Goal: Task Accomplishment & Management: Use online tool/utility

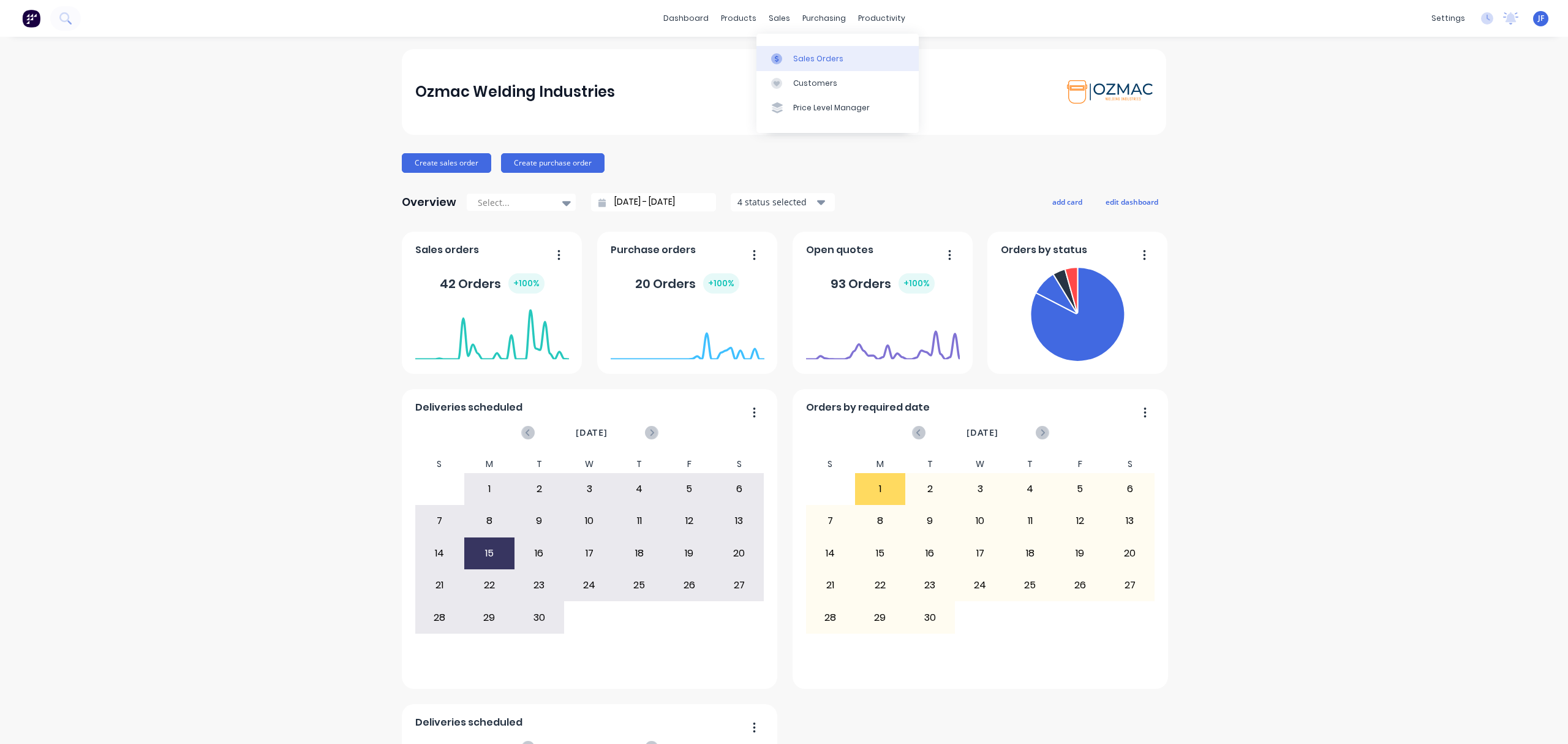
click at [804, 56] on div "Sales Orders" at bounding box center [818, 59] width 50 height 11
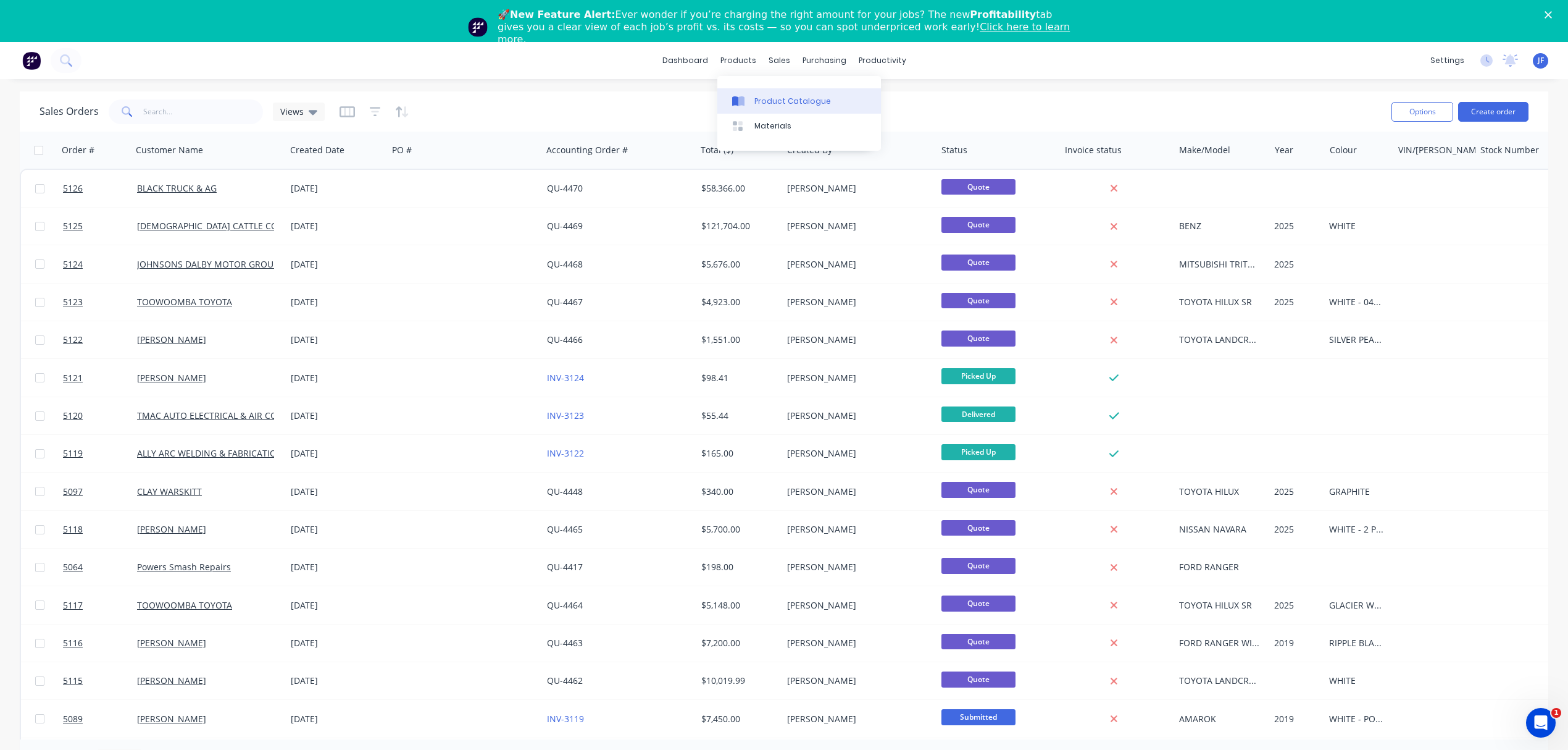
click at [761, 99] on div "Product Catalogue" at bounding box center [793, 101] width 76 height 11
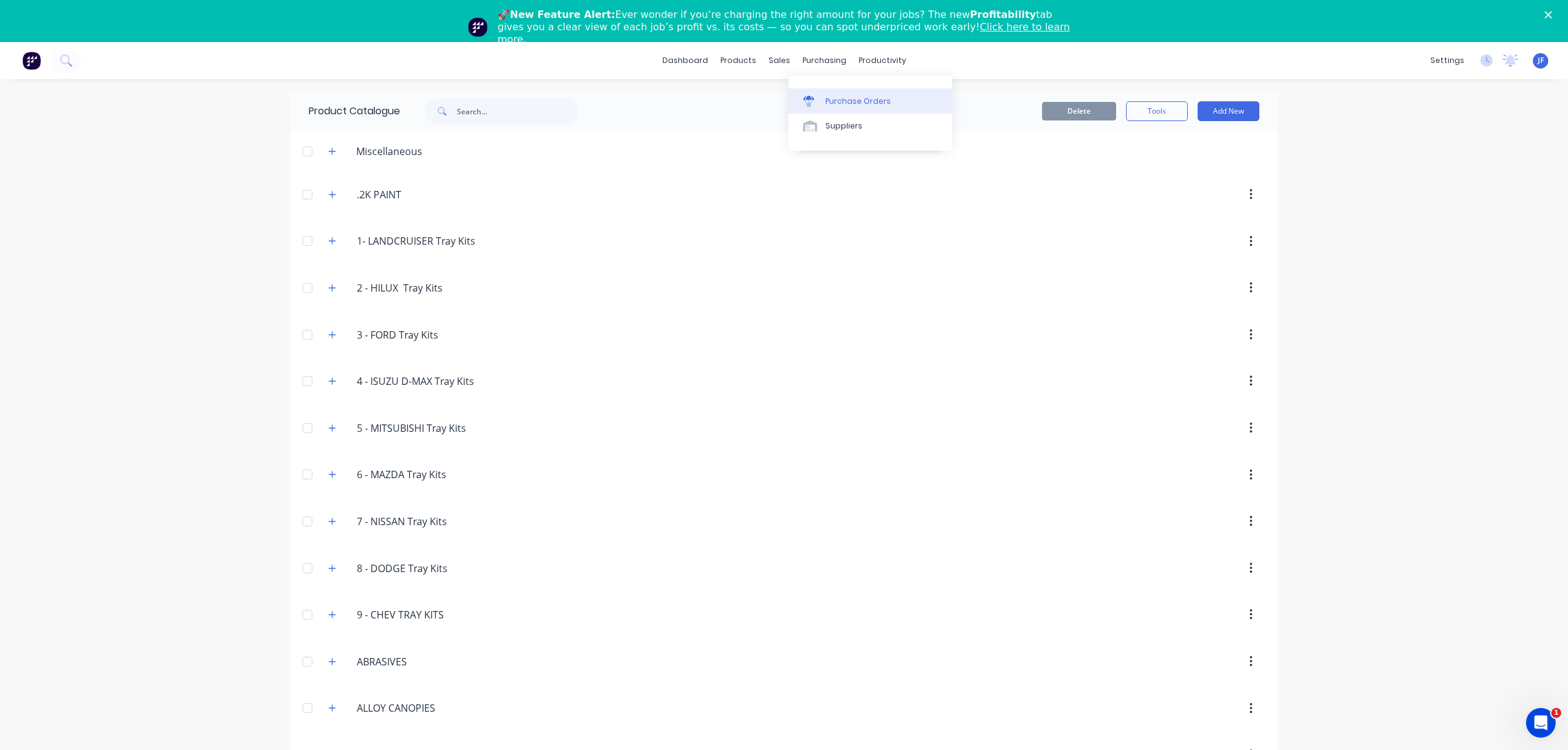
click at [830, 97] on div "Purchase Orders" at bounding box center [858, 101] width 65 height 11
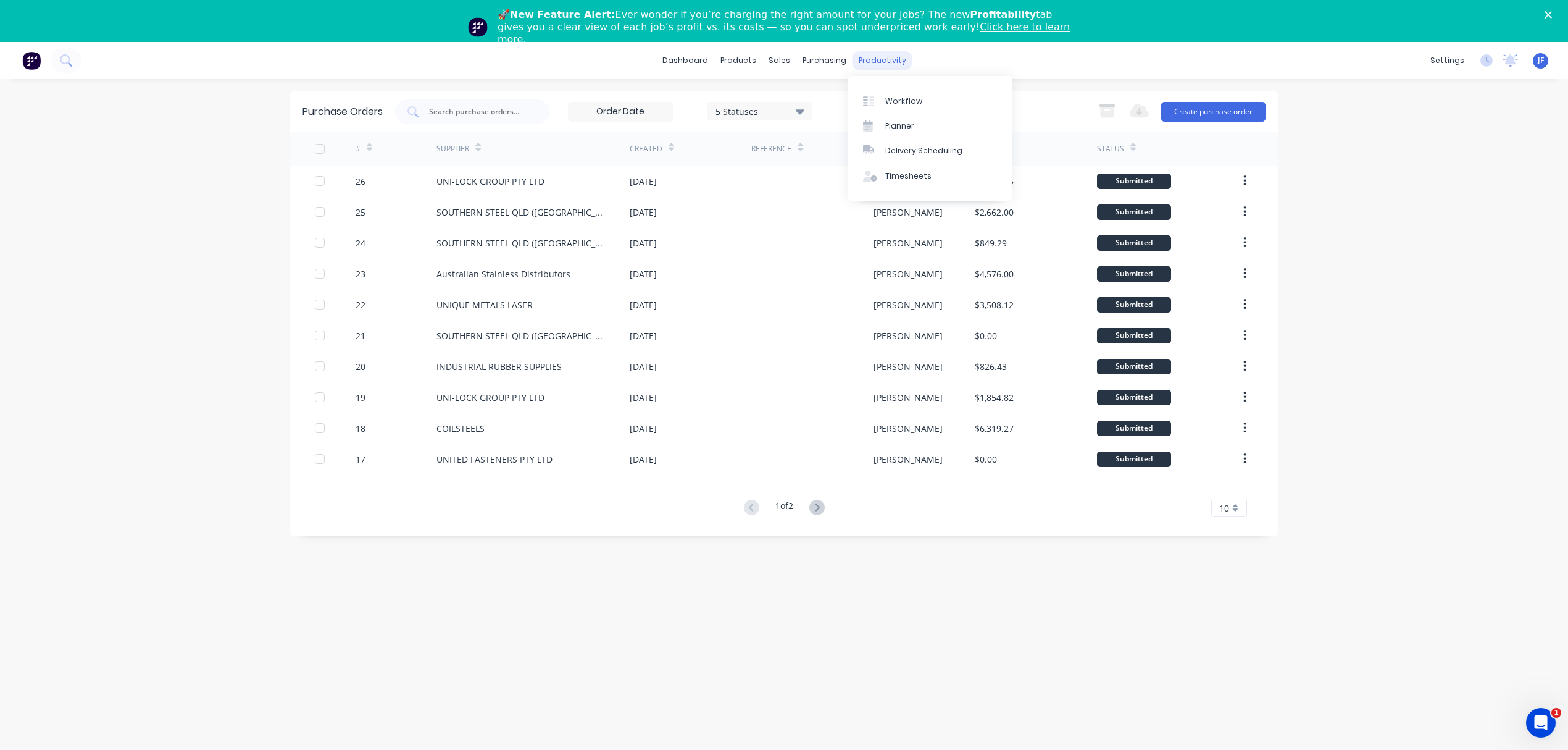
click at [880, 53] on div "productivity" at bounding box center [883, 60] width 60 height 19
click at [895, 96] on div "Workflow" at bounding box center [904, 101] width 37 height 11
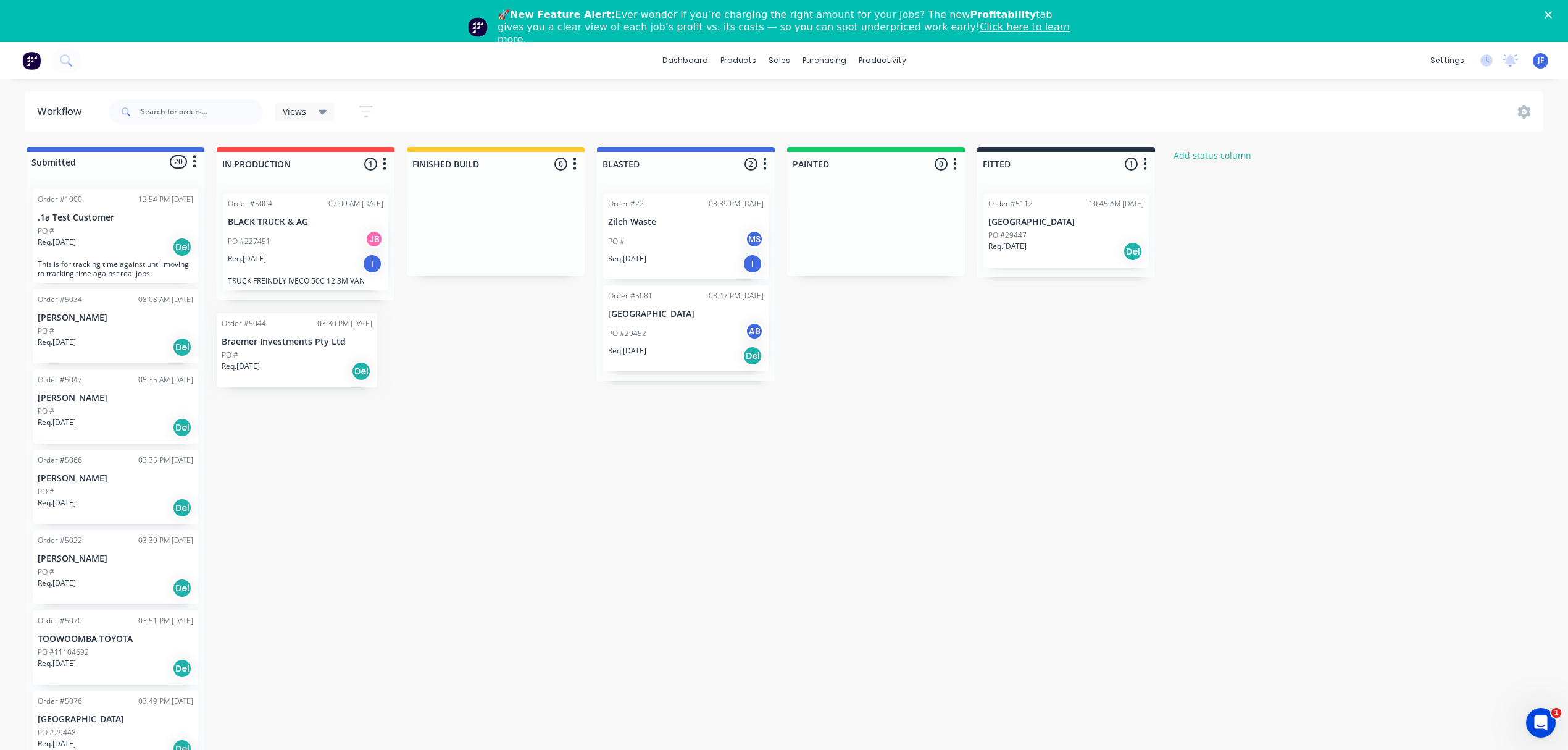
drag, startPoint x: 110, startPoint y: 482, endPoint x: 301, endPoint y: 342, distance: 236.8
click at [301, 342] on div "Submitted 20 Status colour #4169E1 hex #4169E1 Save Cancel Summaries Total orde…" at bounding box center [752, 464] width 1522 height 634
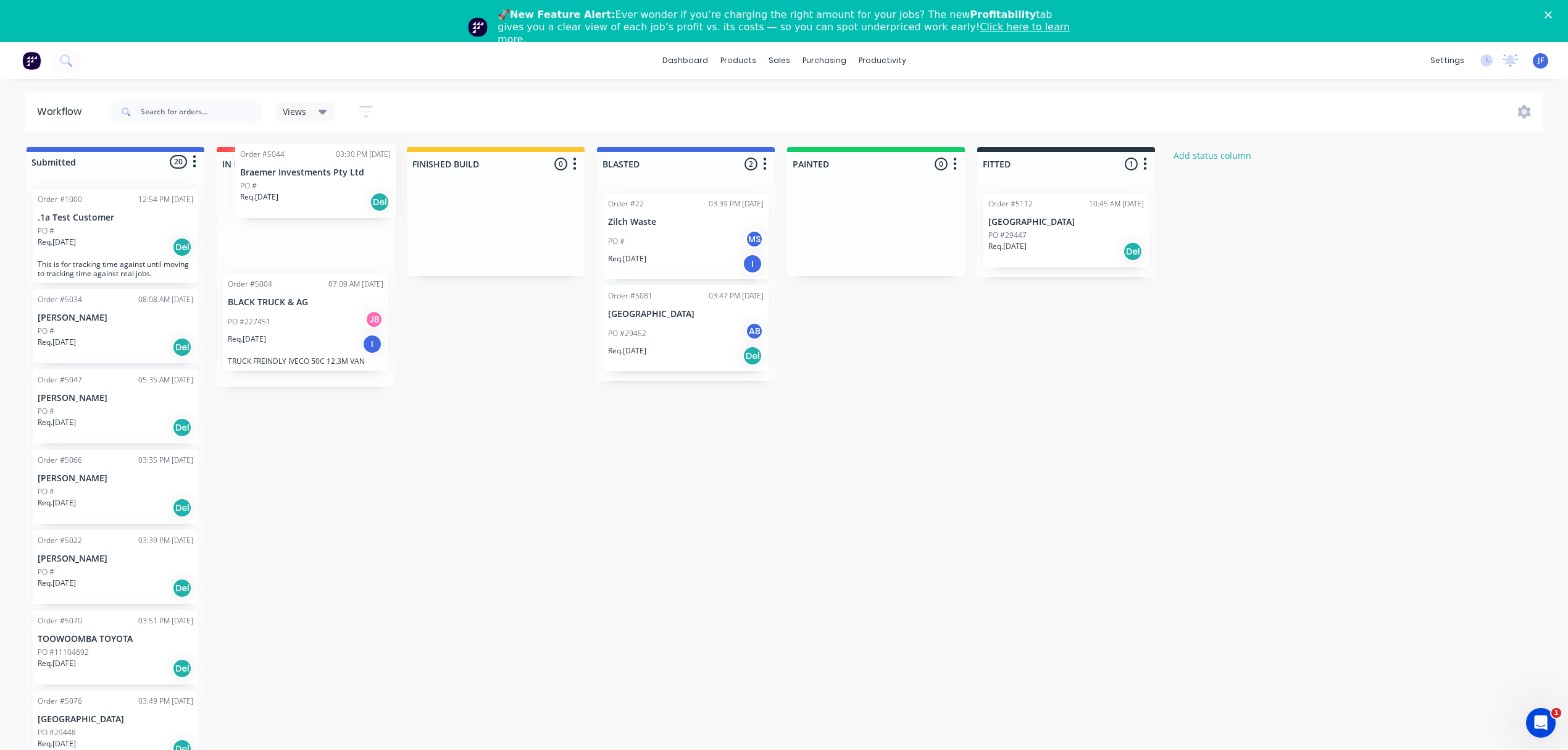
drag, startPoint x: 120, startPoint y: 485, endPoint x: 324, endPoint y: 195, distance: 354.6
click at [324, 195] on div "Submitted 20 Status colour #4169E1 hex #4169E1 Save Cancel Summaries Total orde…" at bounding box center [752, 464] width 1522 height 634
click at [371, 213] on div "Order #5044 03:30 PM [DATE] Braemer Investments Pty Ltd PO # Req. [DATE] Del" at bounding box center [306, 230] width 166 height 74
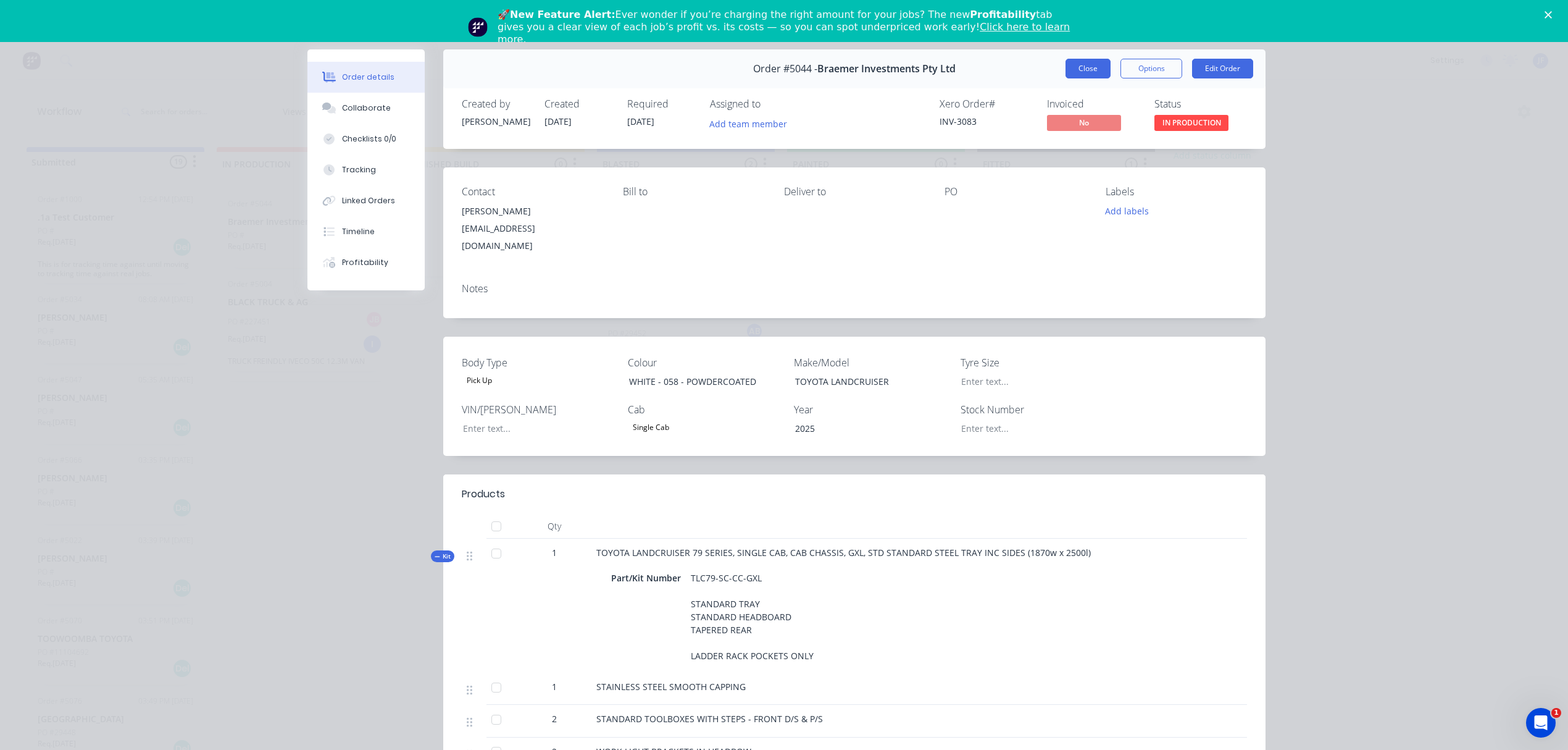
click at [1085, 69] on button "Close" at bounding box center [1088, 69] width 45 height 20
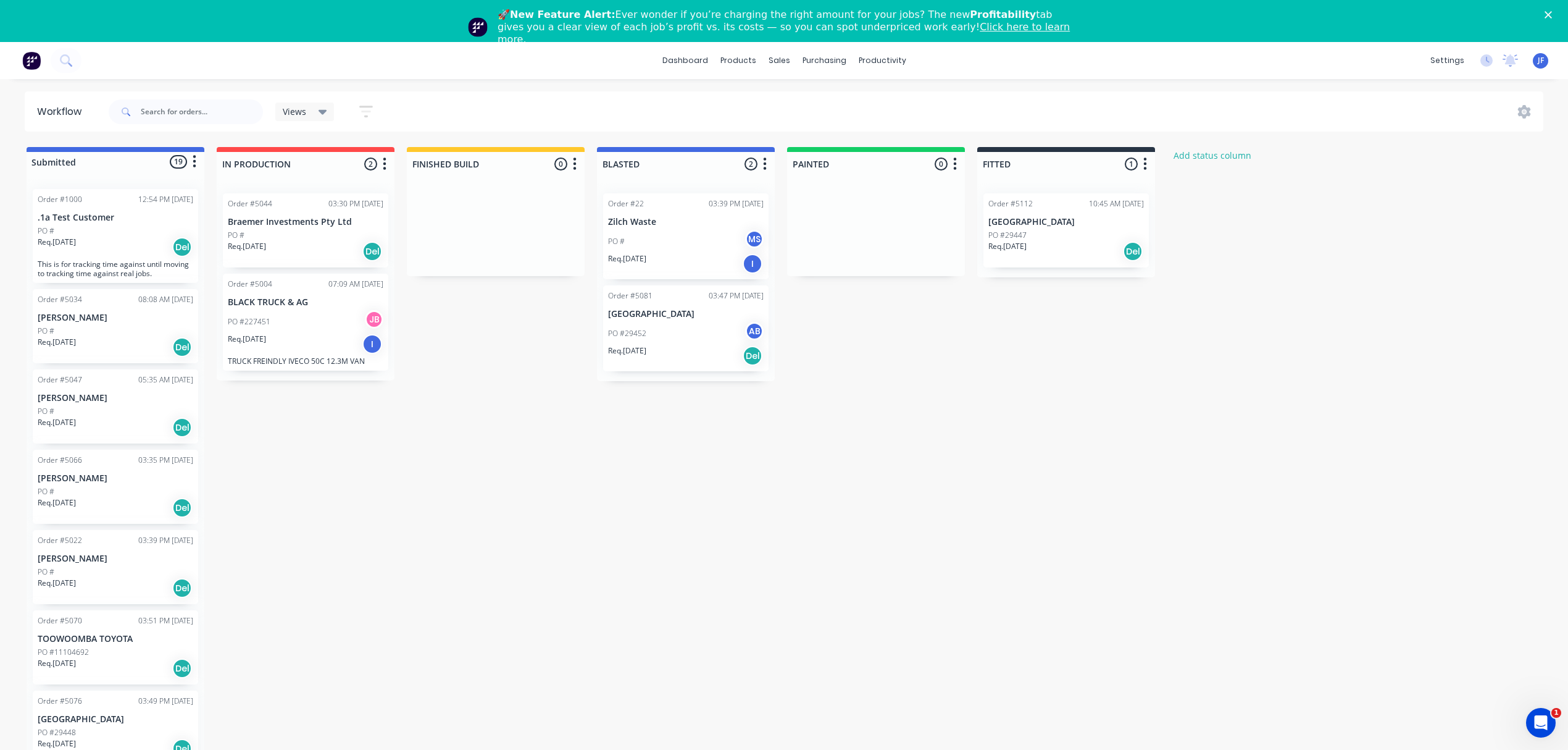
click at [378, 262] on div "Req. [DATE] Del" at bounding box center [306, 252] width 156 height 21
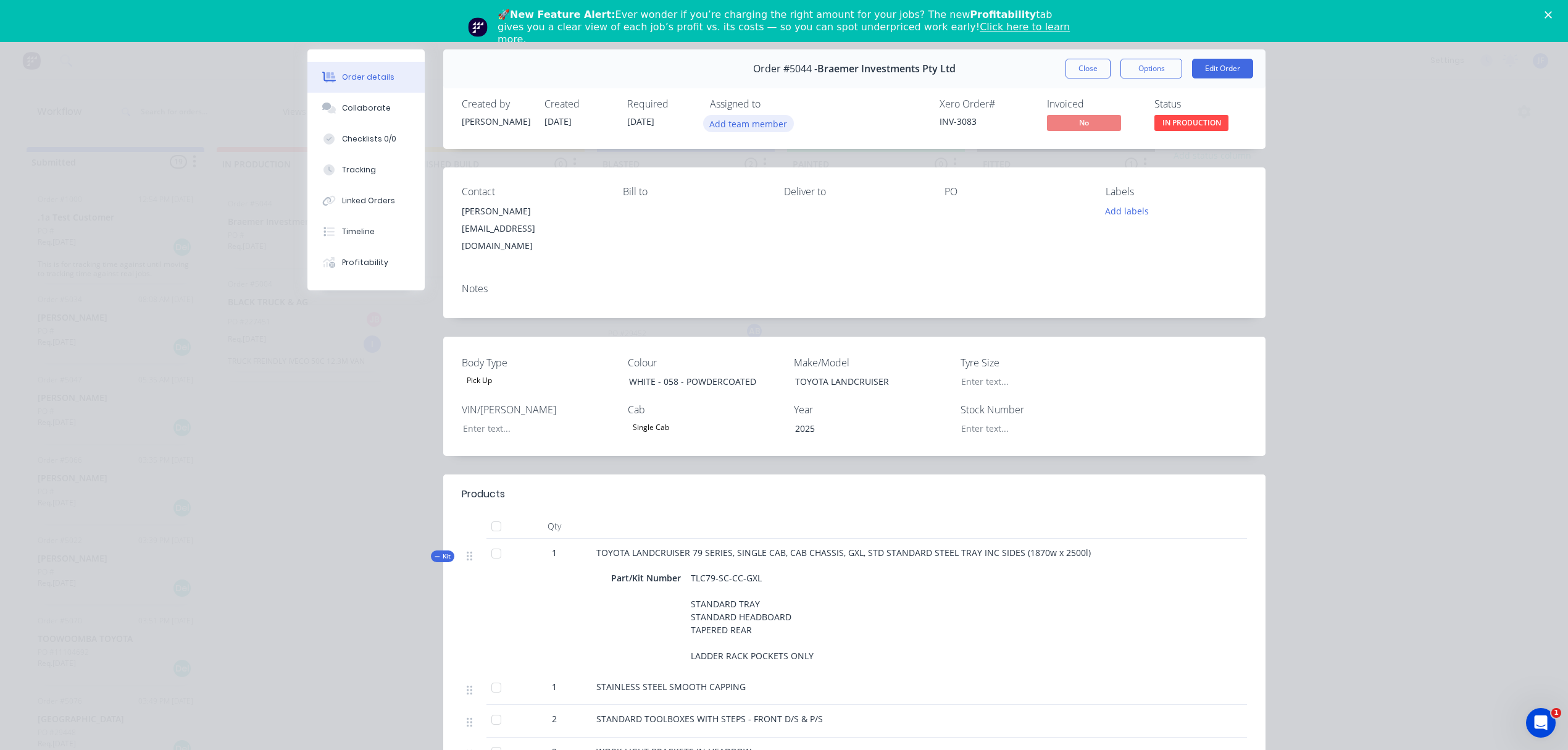
click at [736, 116] on button "Add team member" at bounding box center [748, 123] width 91 height 17
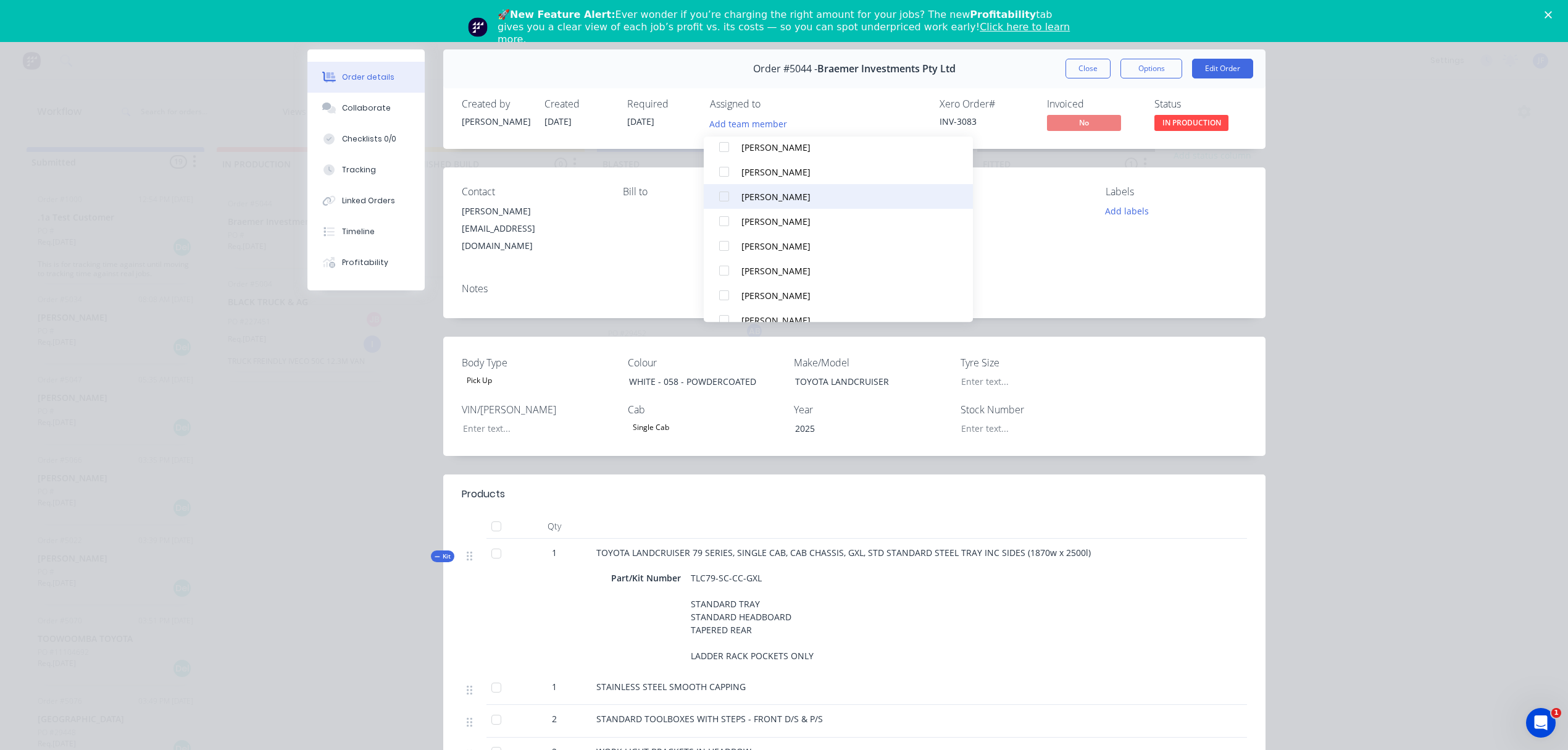
scroll to position [329, 0]
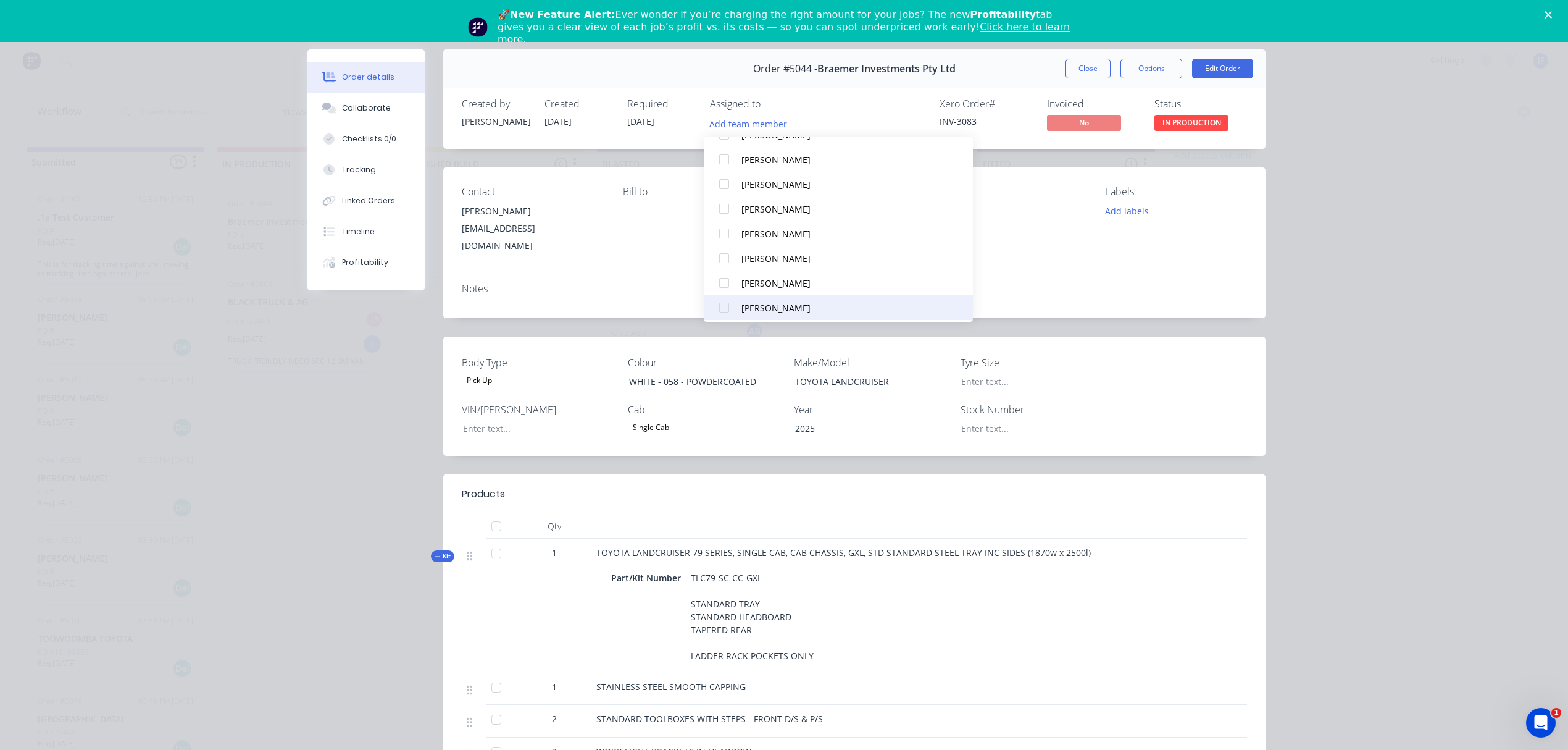
click at [767, 309] on div "[PERSON_NAME]" at bounding box center [836, 308] width 191 height 13
click at [321, 371] on div "Order #5044 - Braemer Investments Pty Ltd Close Options Edit Order Created by […" at bounding box center [786, 554] width 958 height 1009
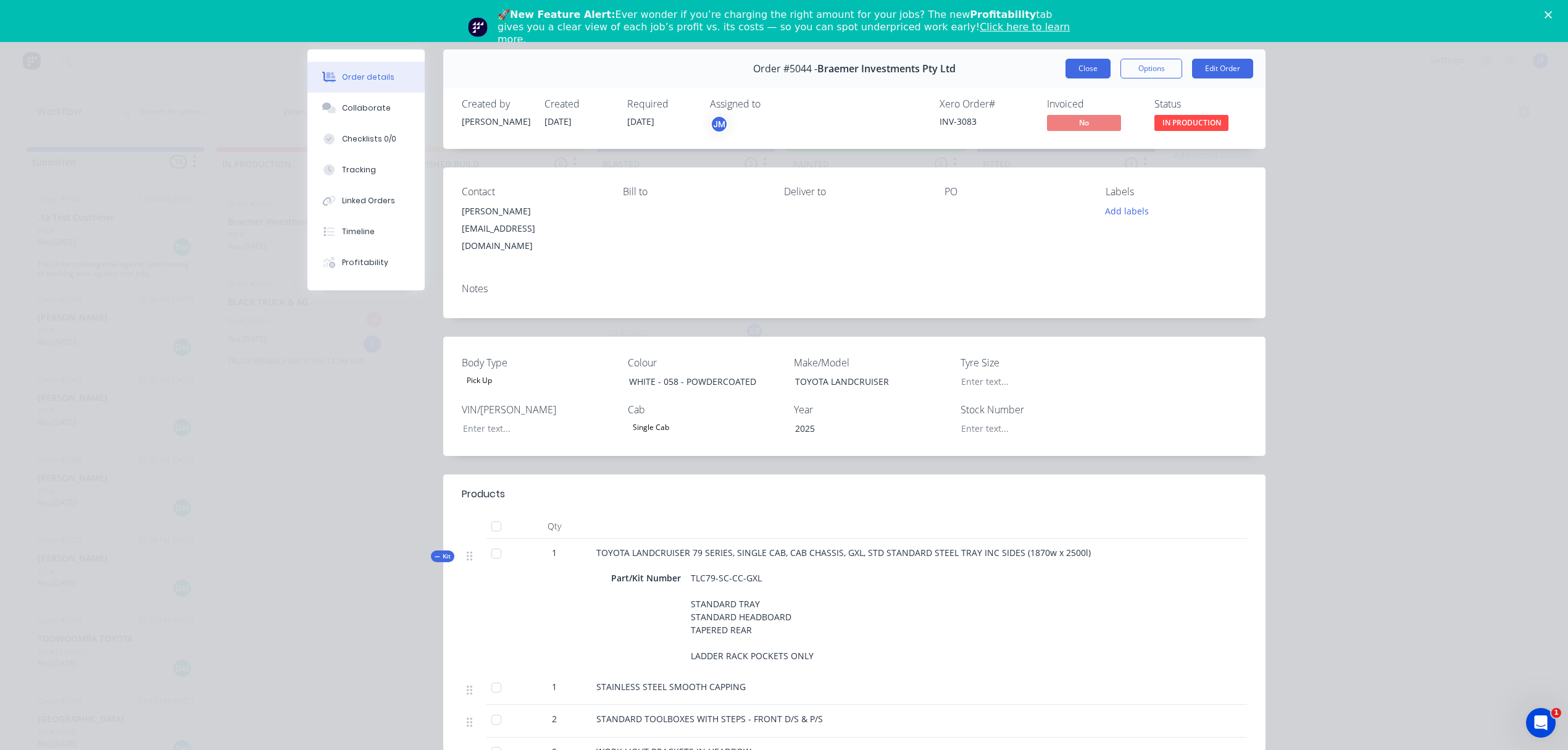
click at [1066, 70] on button "Close" at bounding box center [1088, 69] width 45 height 20
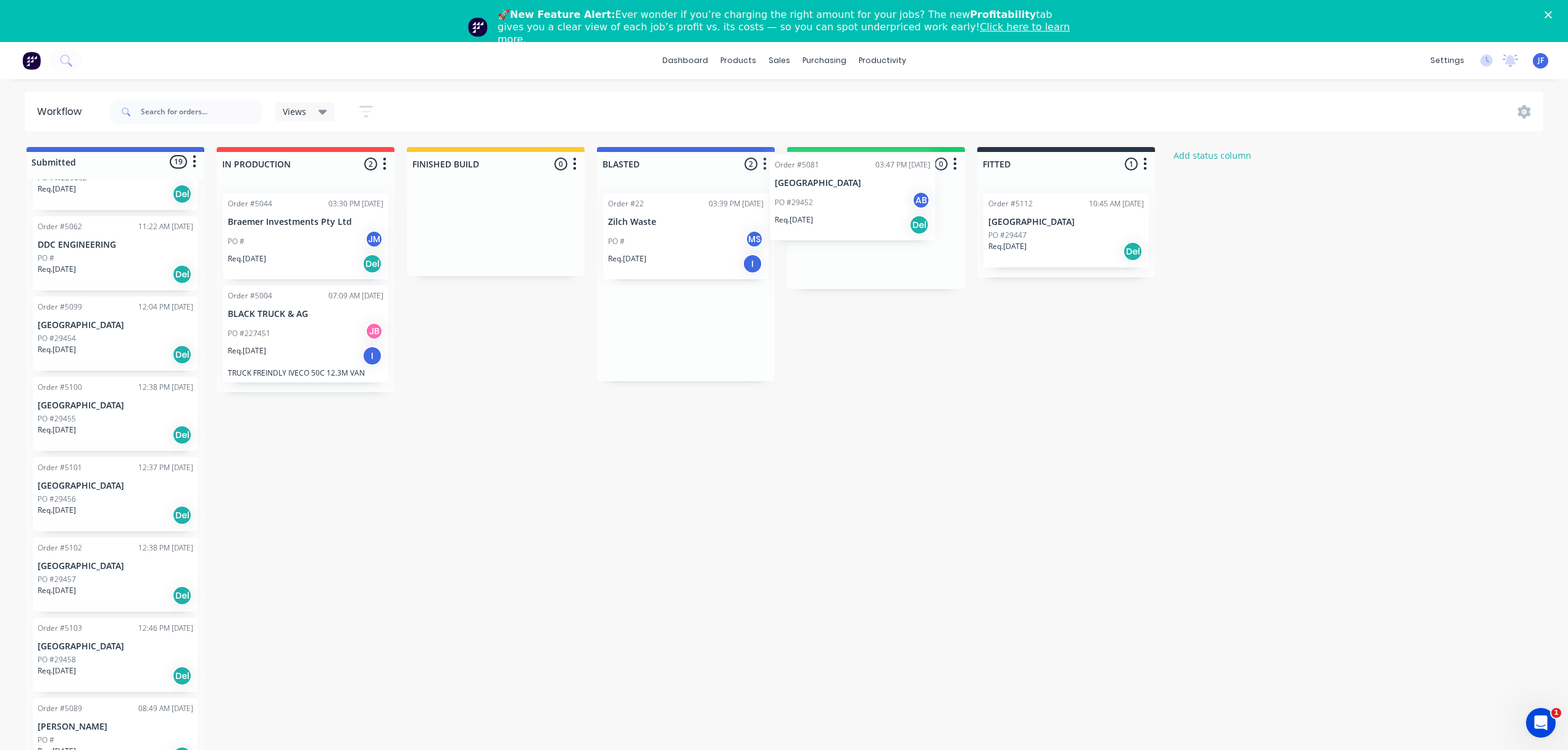
drag, startPoint x: 712, startPoint y: 354, endPoint x: 899, endPoint y: 229, distance: 224.9
click at [899, 229] on div "Submitted 19 Status colour #4169E1 hex #4169E1 Save Cancel Summaries Total orde…" at bounding box center [752, 464] width 1522 height 634
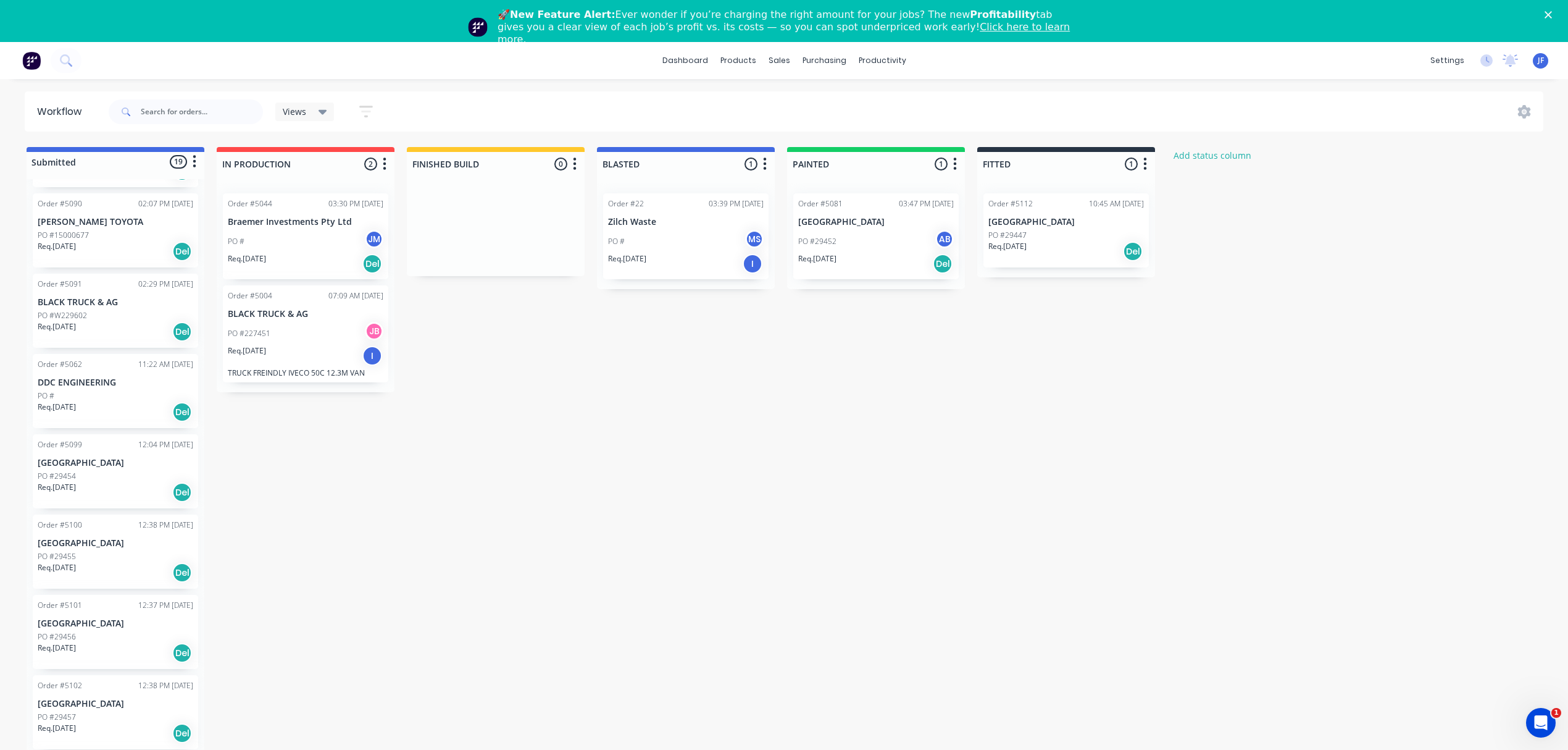
scroll to position [709, 0]
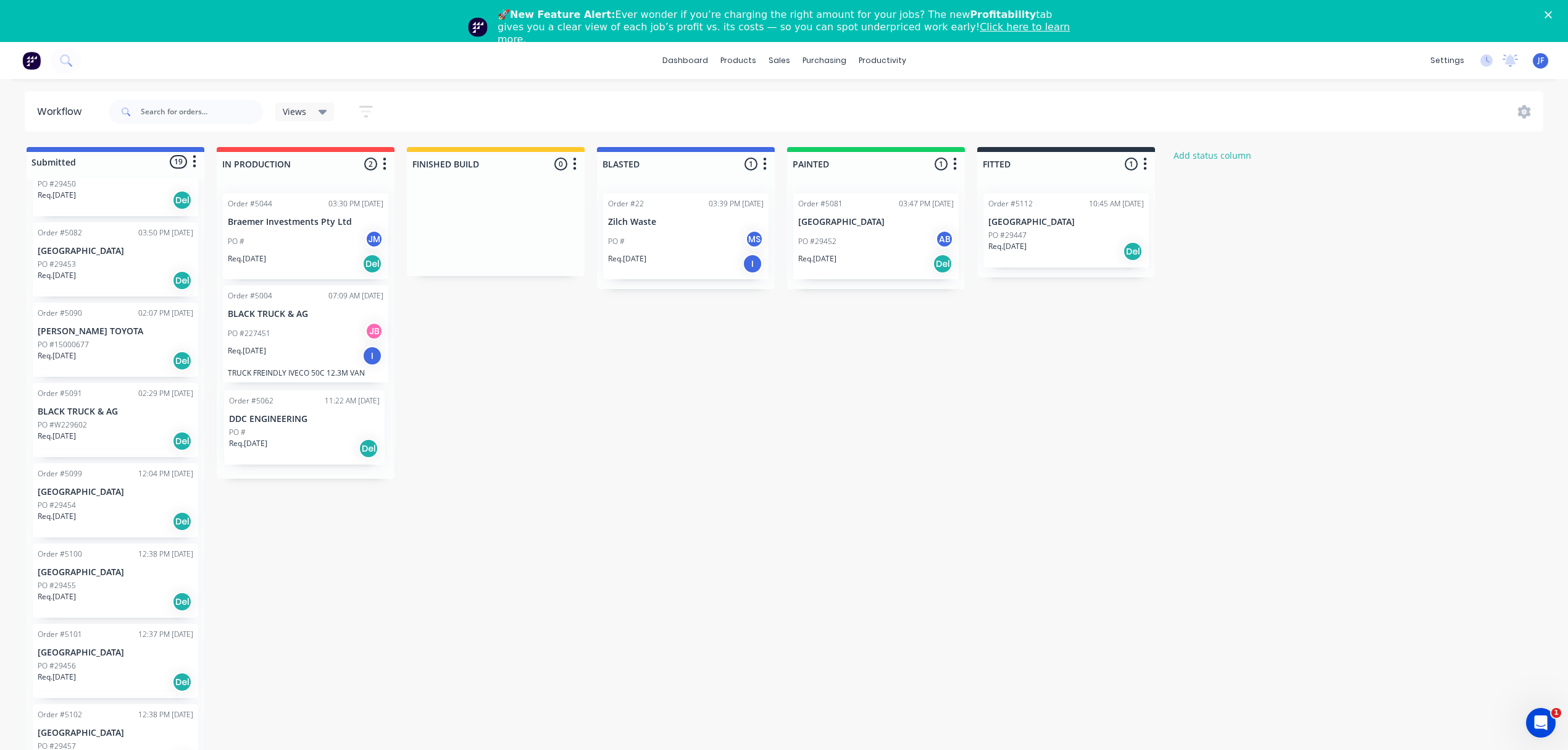
drag, startPoint x: 112, startPoint y: 507, endPoint x: 314, endPoint y: 436, distance: 214.1
click at [314, 435] on div "Submitted 19 Status colour #4169E1 hex #4169E1 Save Cancel Summaries Total orde…" at bounding box center [752, 464] width 1522 height 634
click at [376, 453] on div "Del" at bounding box center [372, 446] width 20 height 20
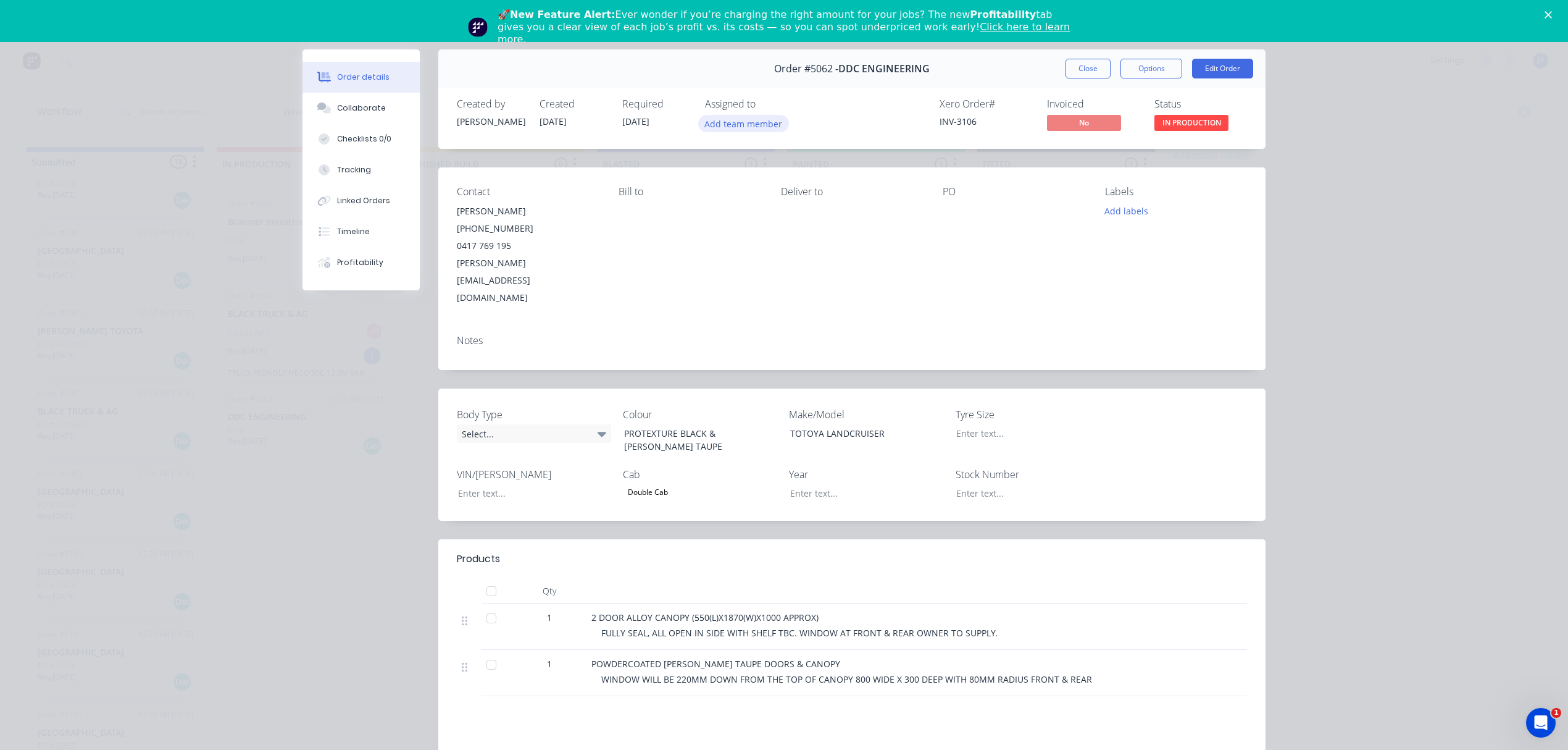
click at [734, 116] on button "Add team member" at bounding box center [743, 123] width 91 height 17
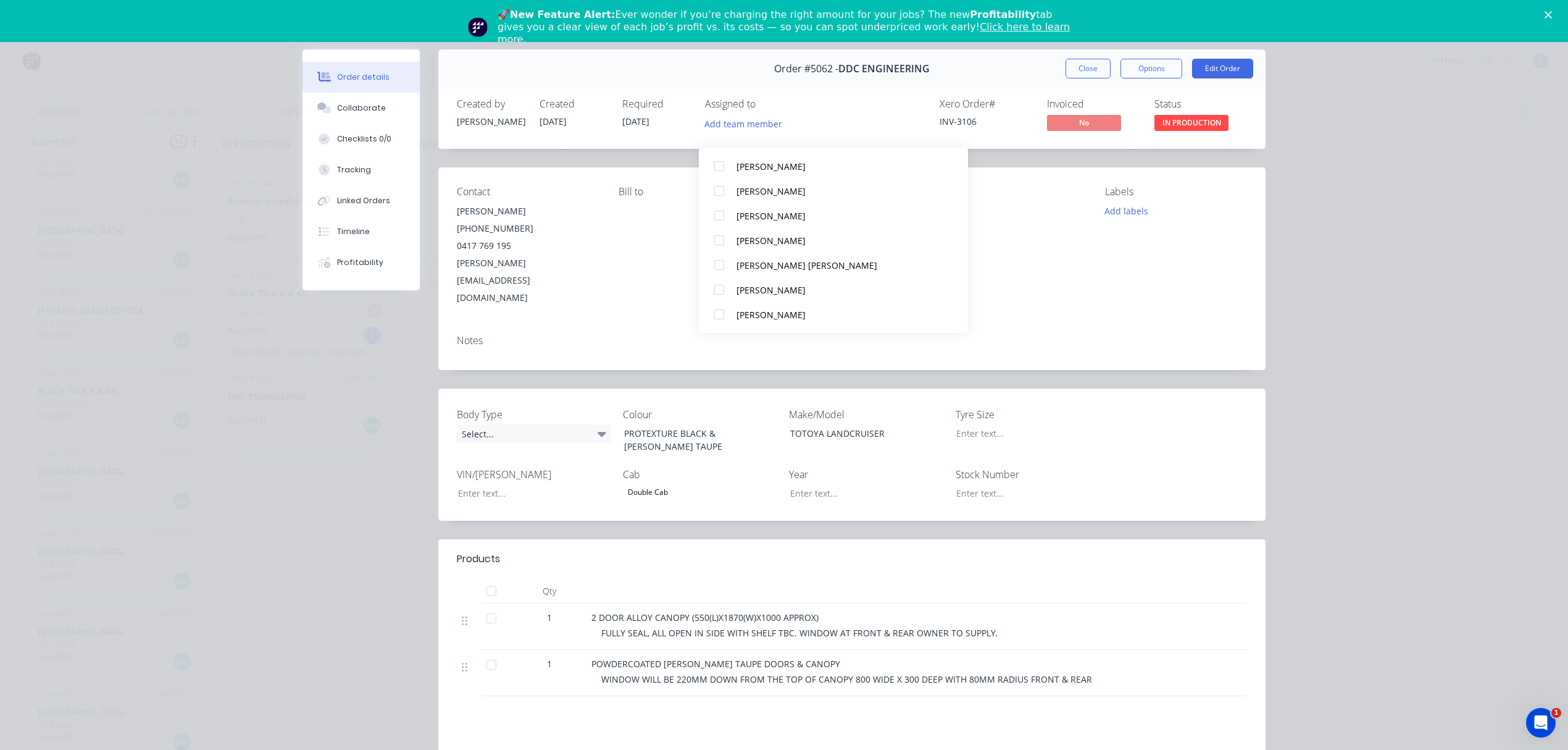
scroll to position [31, 0]
click at [762, 172] on button "[PERSON_NAME]" at bounding box center [834, 180] width 269 height 25
click at [338, 444] on div "Order #5062 - DDC ENGINEERING Close Options Edit Order Created by [PERSON_NAME]…" at bounding box center [786, 469] width 958 height 839
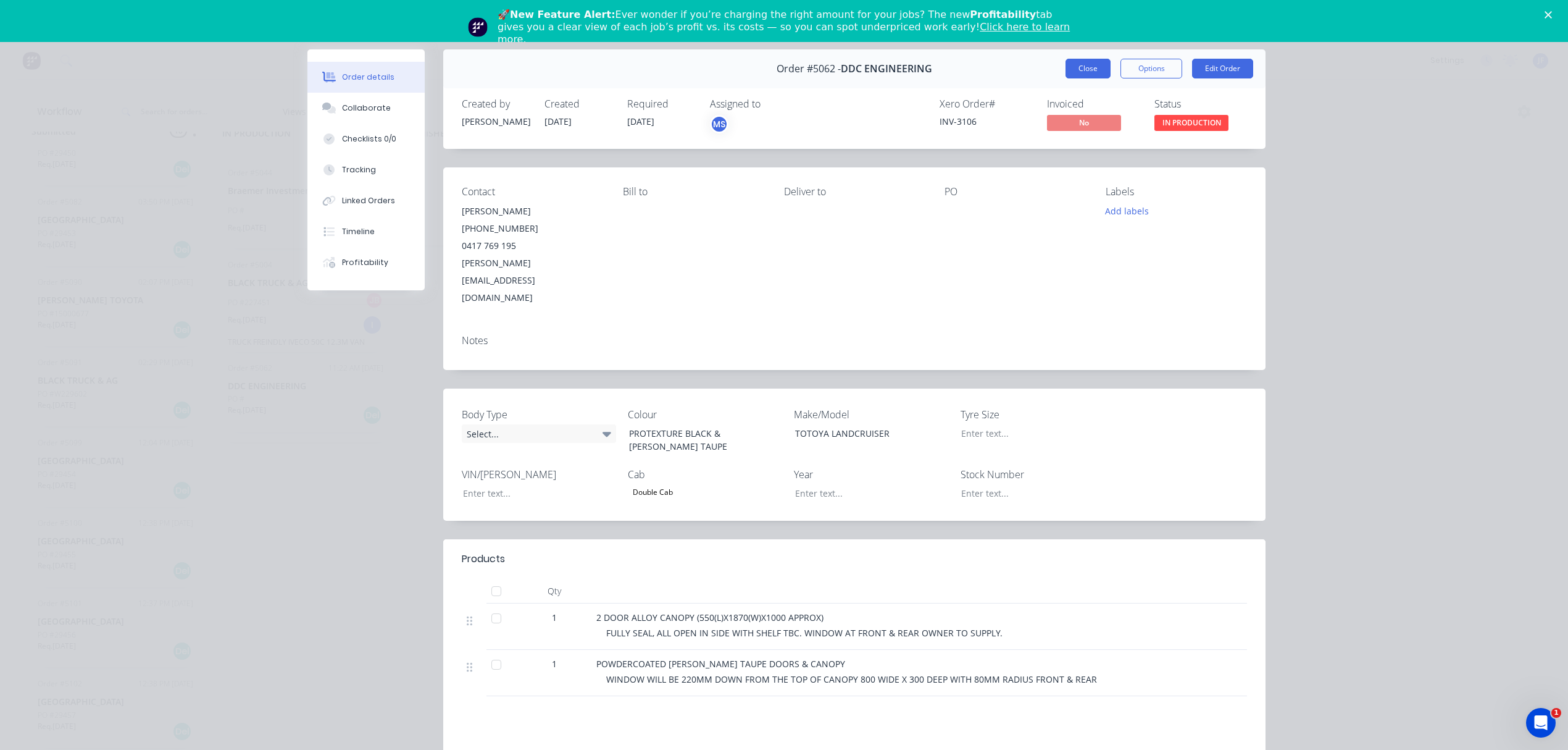
click at [1077, 62] on button "Close" at bounding box center [1088, 69] width 45 height 20
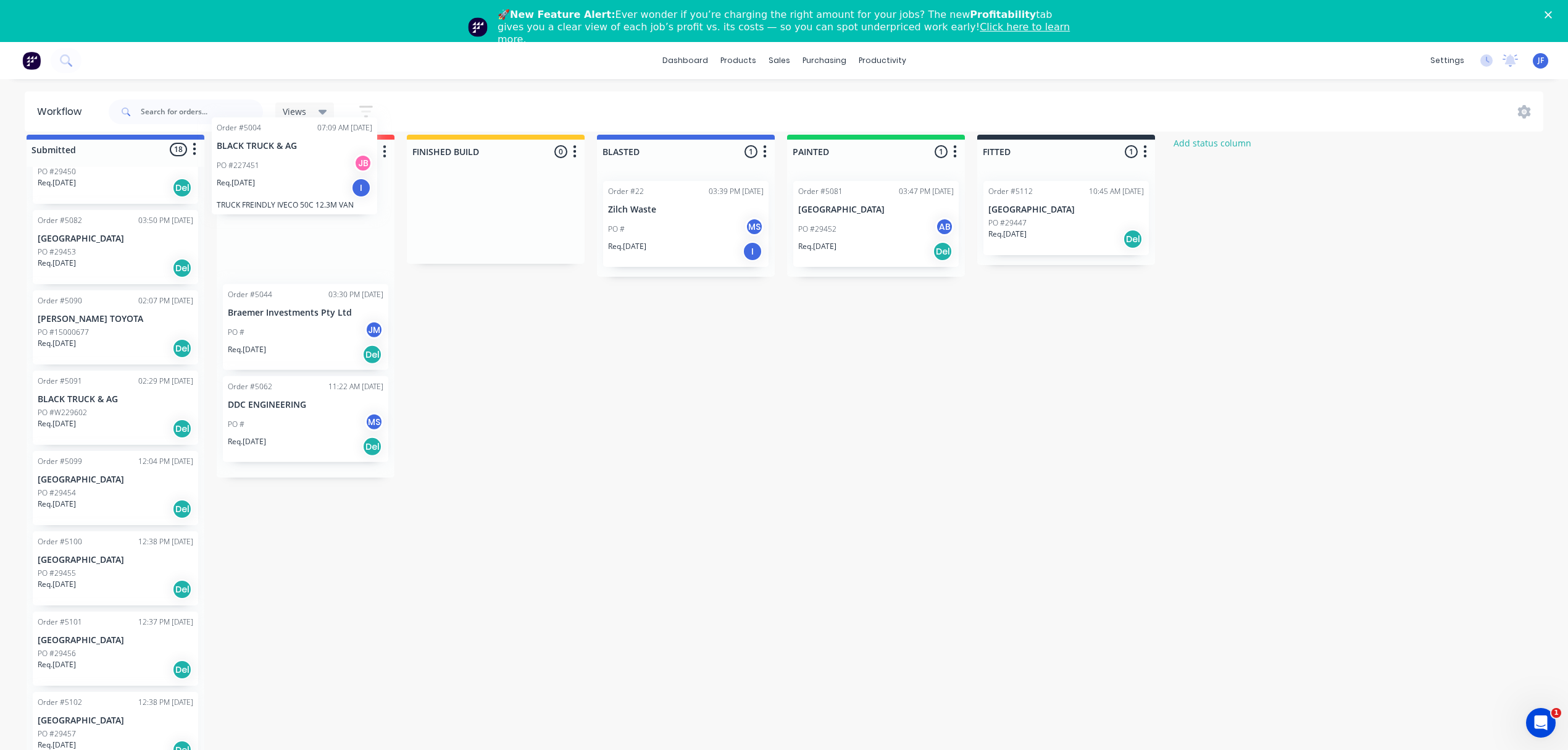
scroll to position [11, 0]
drag, startPoint x: 295, startPoint y: 317, endPoint x: 289, endPoint y: 241, distance: 76.2
click at [289, 241] on div "Order #5044 03:30 PM [DATE] Braemer Investments Pty Ltd PO # JM Req. [DATE] Del…" at bounding box center [306, 326] width 178 height 306
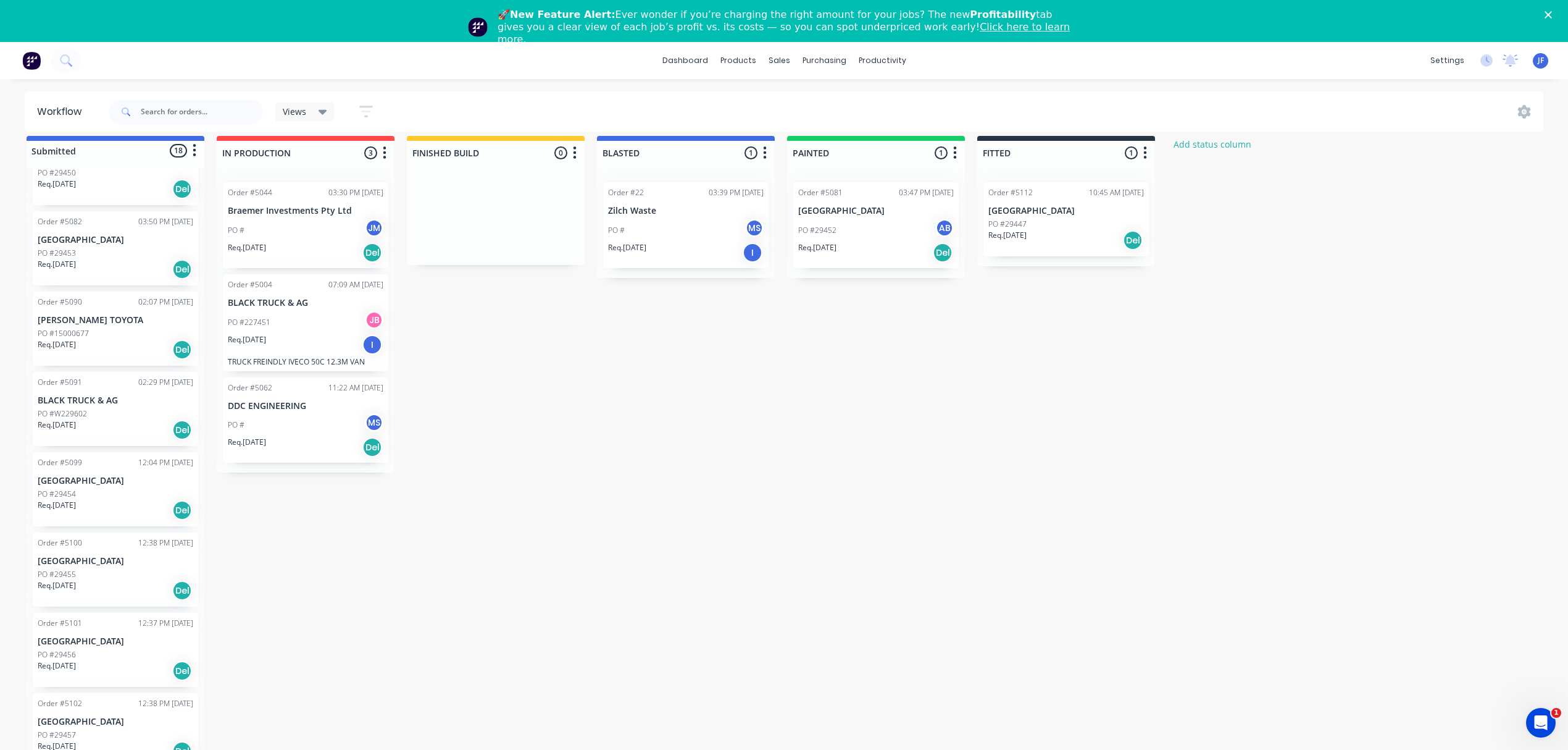
click at [513, 468] on div "Submitted 18 Status colour #4169E1 hex #4169E1 Save Cancel Summaries Total orde…" at bounding box center [752, 453] width 1522 height 634
click at [275, 470] on div "Order #5044 03:30 PM [DATE] Braemer Investments Pty Ltd PO # JM Req. [DATE] Del…" at bounding box center [306, 322] width 178 height 300
